Goal: Task Accomplishment & Management: Use online tool/utility

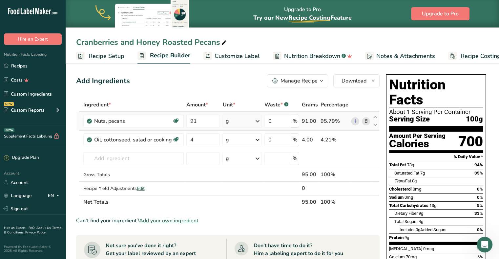
click at [365, 120] on icon at bounding box center [365, 121] width 5 height 7
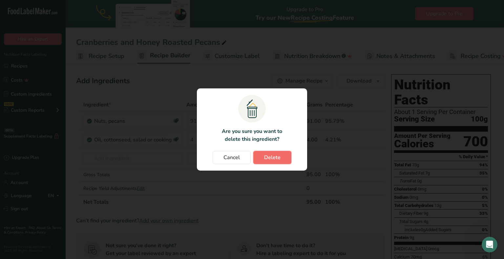
click at [280, 157] on button "Delete" at bounding box center [272, 157] width 38 height 13
type input "4"
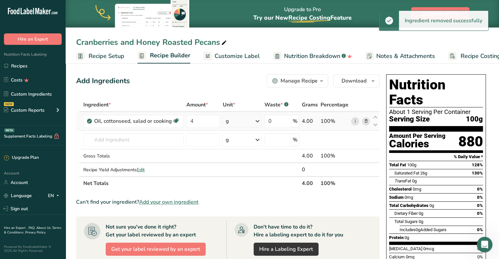
click at [366, 123] on icon at bounding box center [365, 121] width 5 height 7
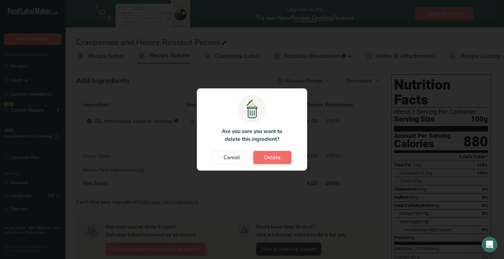
click at [280, 157] on button "Delete" at bounding box center [272, 157] width 38 height 13
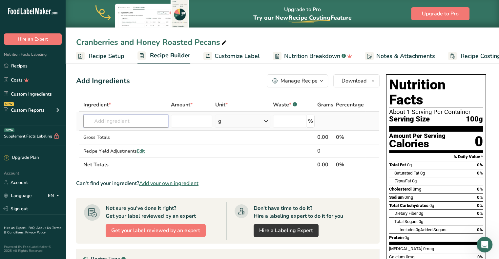
click at [117, 119] on input "text" at bounding box center [125, 121] width 85 height 13
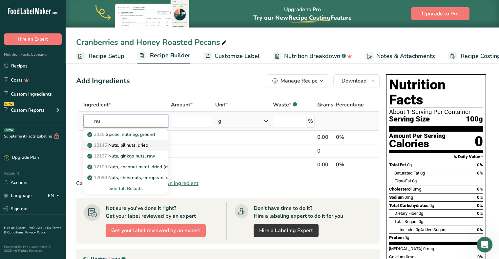
type input "n"
type input "hon"
